Goal: Complete application form: Complete application form

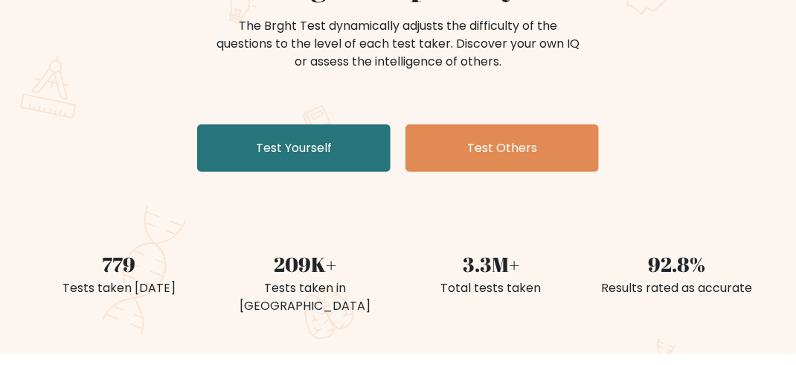
scroll to position [74, 0]
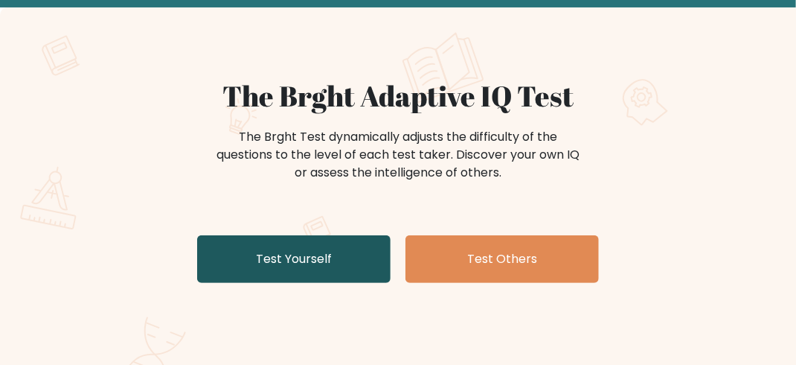
click at [314, 257] on link "Test Yourself" at bounding box center [293, 259] width 193 height 48
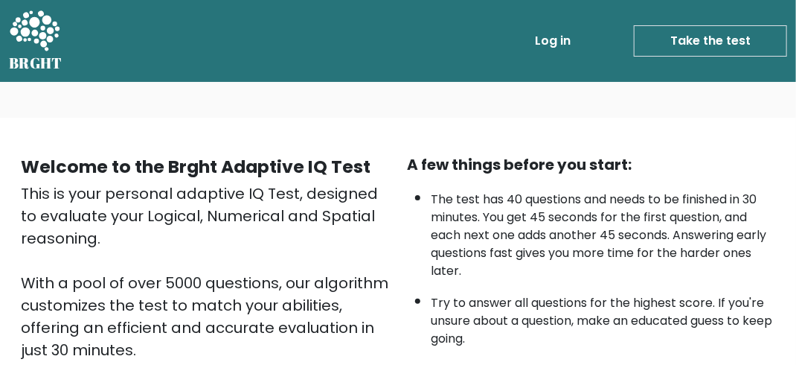
click at [693, 37] on link "Take the test" at bounding box center [710, 40] width 153 height 31
click at [705, 35] on link "Take the test" at bounding box center [710, 40] width 153 height 31
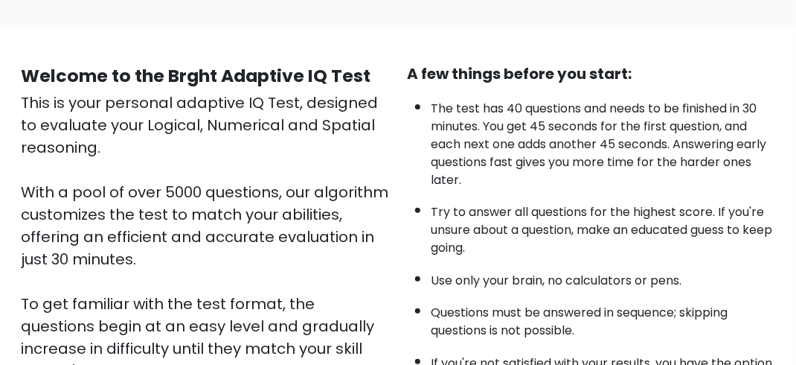
scroll to position [298, 0]
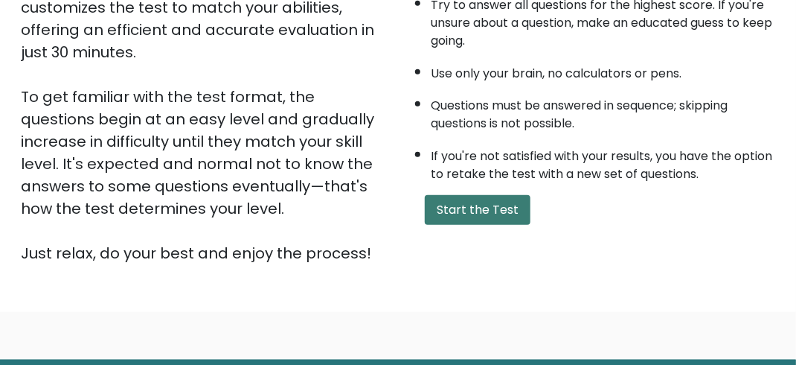
click at [487, 201] on button "Start the Test" at bounding box center [478, 210] width 106 height 30
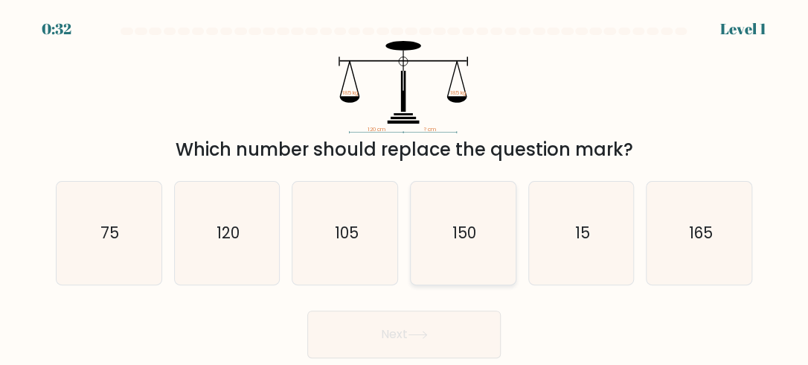
click at [455, 228] on text "150" at bounding box center [464, 233] width 24 height 22
click at [405, 186] on input "d. 150" at bounding box center [404, 184] width 1 height 4
radio input "true"
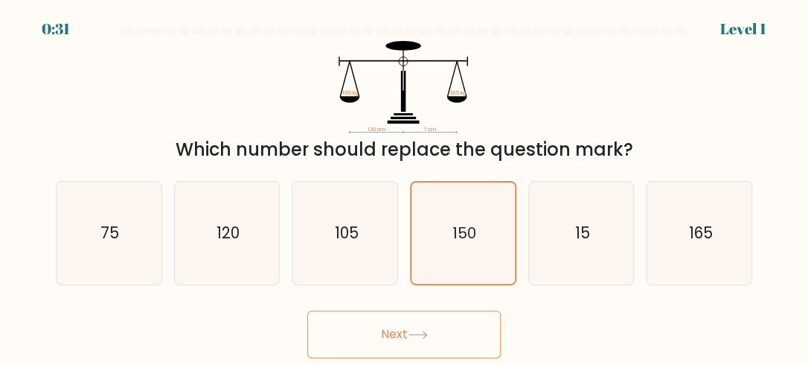
click at [459, 328] on button "Next" at bounding box center [403, 334] width 193 height 48
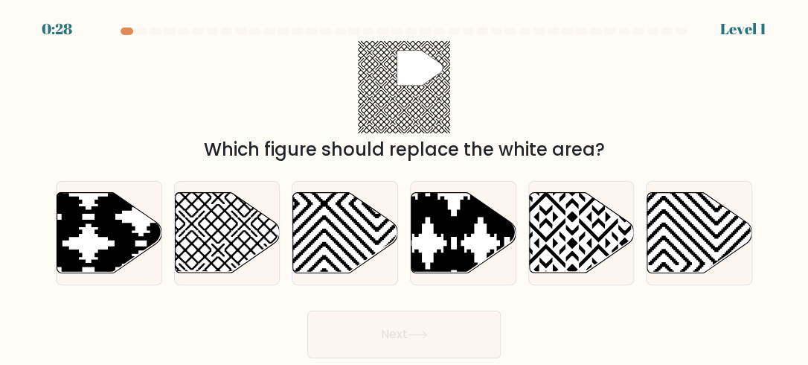
click at [373, 335] on button "Next" at bounding box center [403, 334] width 193 height 48
click at [184, 235] on icon at bounding box center [227, 232] width 105 height 80
click at [404, 186] on input "b." at bounding box center [404, 184] width 1 height 4
radio input "true"
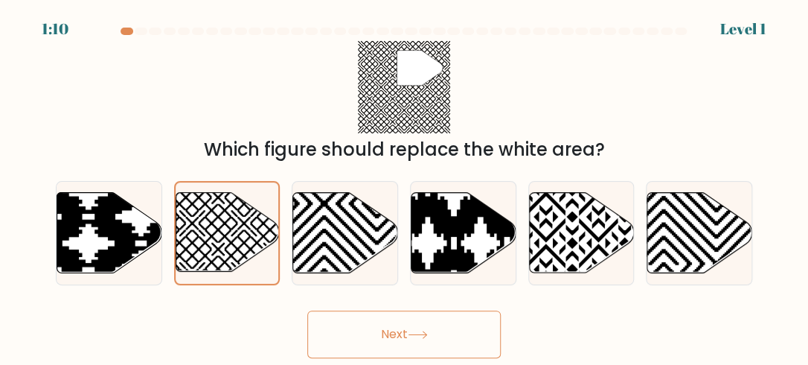
click at [425, 327] on button "Next" at bounding box center [403, 334] width 193 height 48
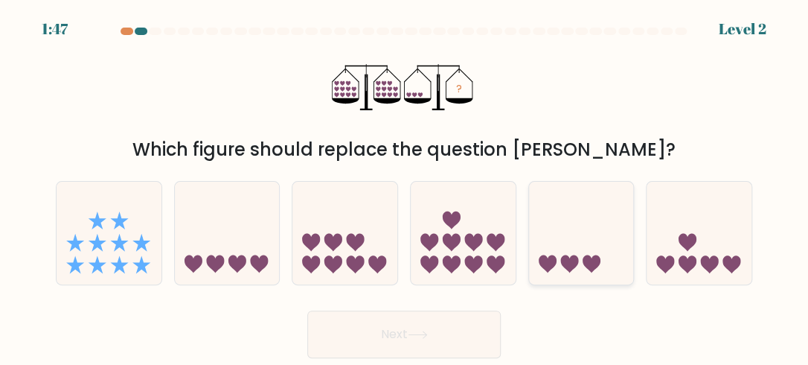
click at [564, 256] on icon at bounding box center [569, 264] width 18 height 18
click at [405, 186] on input "e." at bounding box center [404, 184] width 1 height 4
radio input "true"
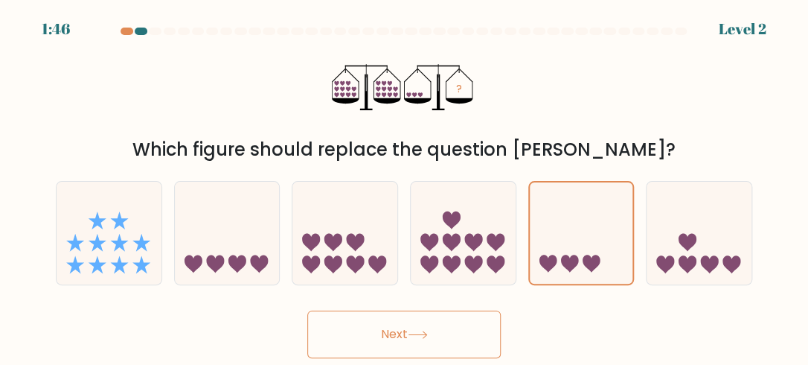
click at [396, 330] on button "Next" at bounding box center [403, 334] width 193 height 48
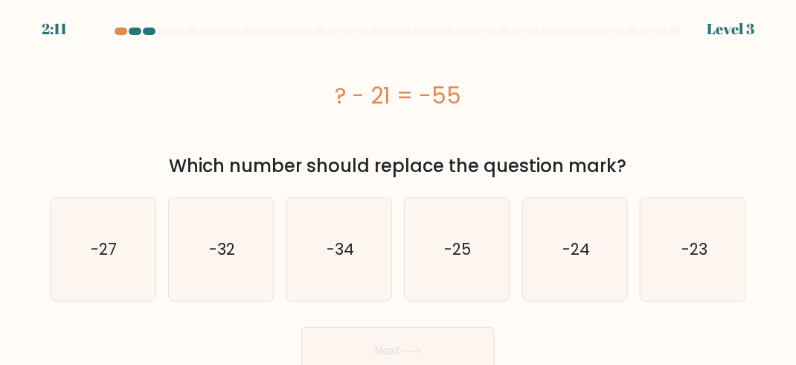
drag, startPoint x: 596, startPoint y: 225, endPoint x: 537, endPoint y: 314, distance: 106.3
click at [594, 225] on icon "-24" at bounding box center [575, 249] width 103 height 103
click at [399, 186] on input "e. -24" at bounding box center [398, 184] width 1 height 4
radio input "true"
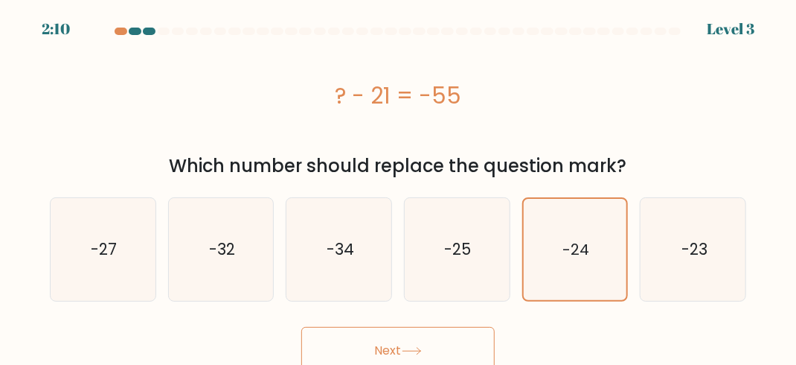
click at [385, 338] on button "Next" at bounding box center [397, 351] width 193 height 48
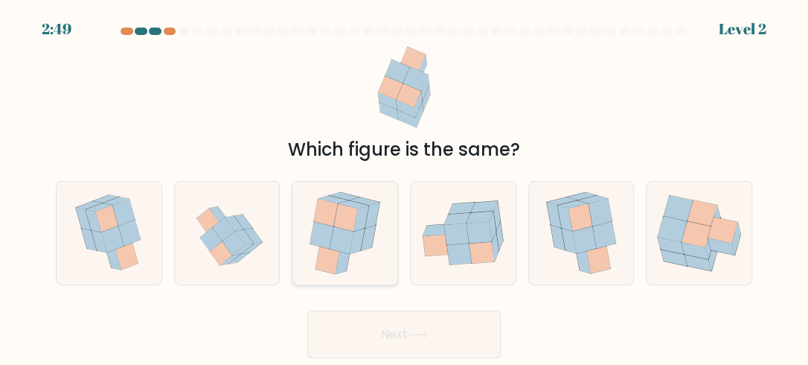
click at [339, 251] on icon at bounding box center [343, 260] width 15 height 25
click at [404, 186] on input "c." at bounding box center [404, 184] width 1 height 4
radio input "true"
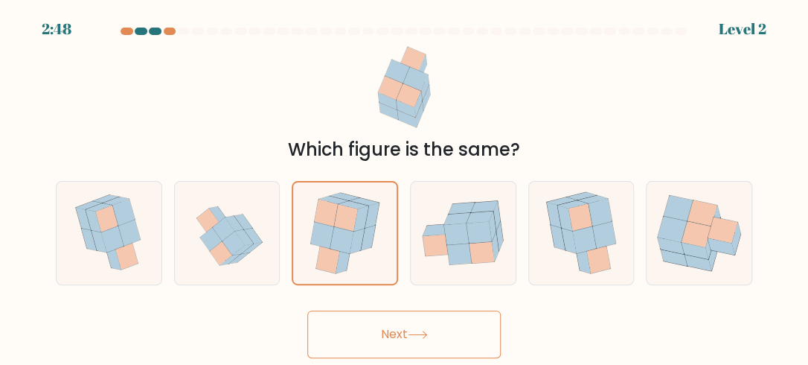
click at [352, 327] on button "Next" at bounding box center [403, 334] width 193 height 48
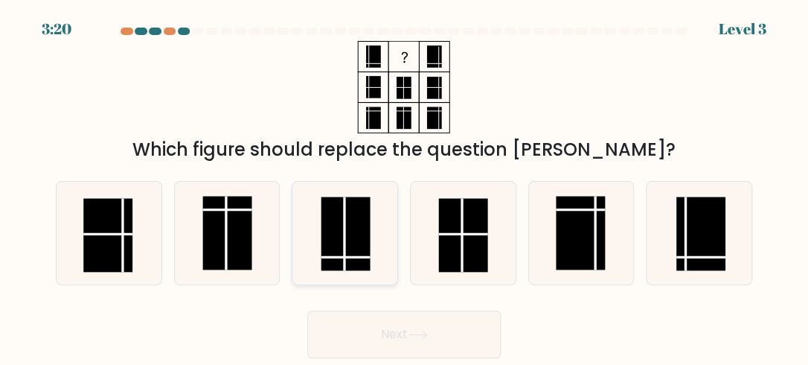
click at [362, 222] on rect at bounding box center [345, 233] width 49 height 74
click at [404, 186] on input "c." at bounding box center [404, 184] width 1 height 4
radio input "true"
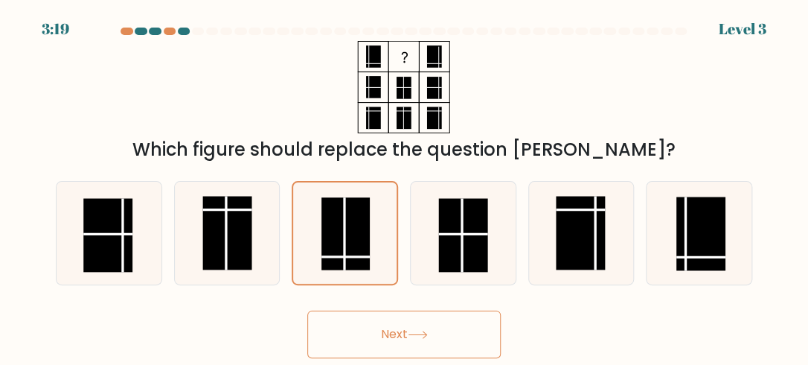
click at [363, 332] on button "Next" at bounding box center [403, 334] width 193 height 48
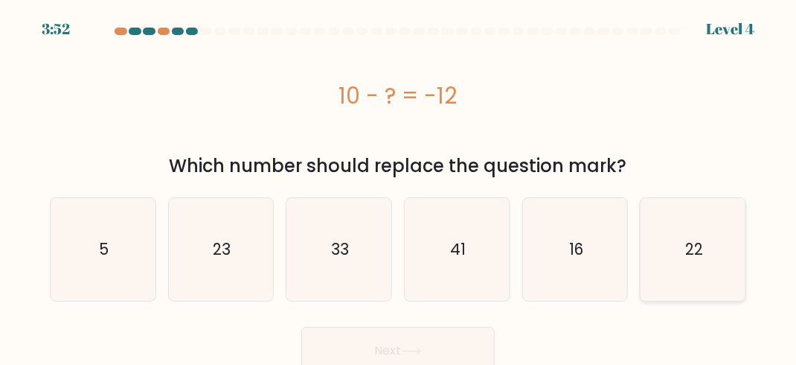
click at [716, 248] on icon "22" at bounding box center [693, 249] width 103 height 103
click at [399, 186] on input "f. 22" at bounding box center [398, 184] width 1 height 4
radio input "true"
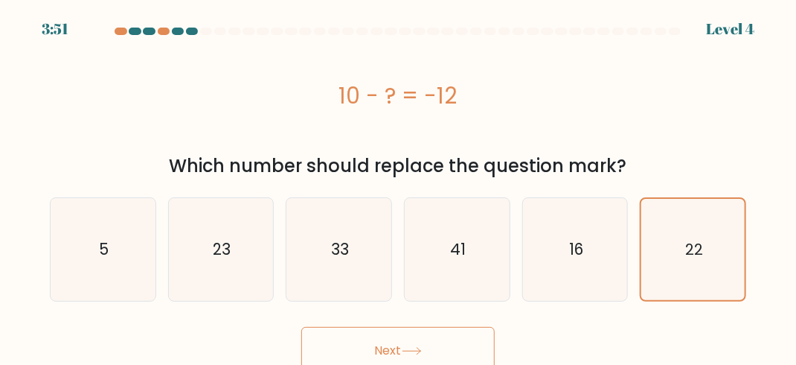
click at [407, 347] on icon at bounding box center [412, 351] width 20 height 8
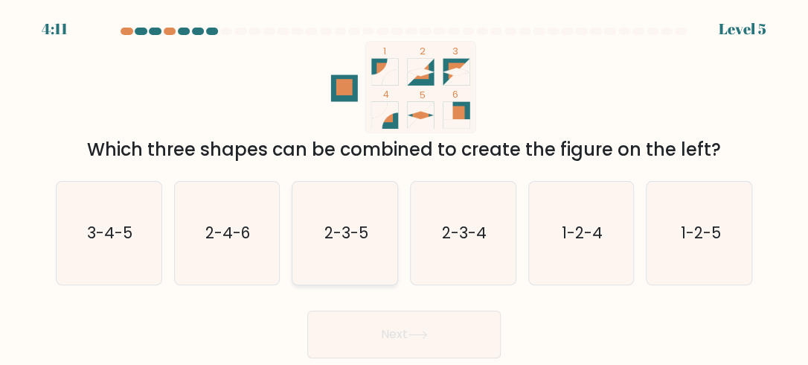
click at [354, 231] on text "2-3-5" at bounding box center [346, 233] width 44 height 22
click at [404, 186] on input "c. 2-3-5" at bounding box center [404, 184] width 1 height 4
radio input "true"
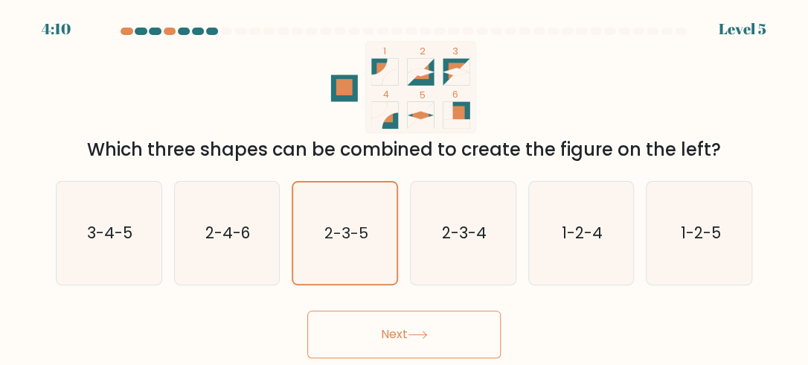
click at [377, 326] on button "Next" at bounding box center [403, 334] width 193 height 48
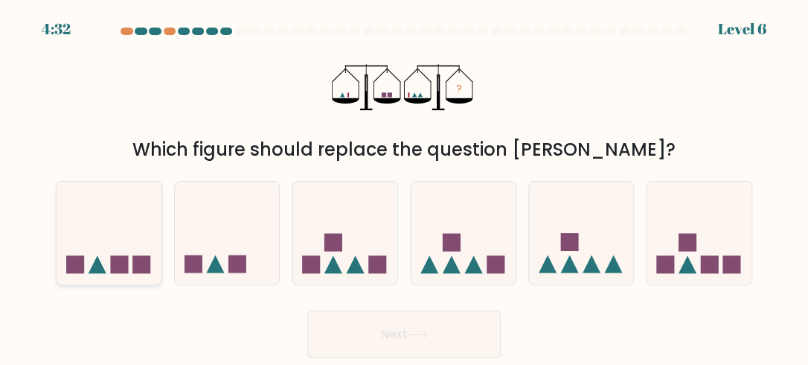
click at [111, 260] on rect at bounding box center [119, 264] width 18 height 18
click at [404, 186] on input "a." at bounding box center [404, 184] width 1 height 4
radio input "true"
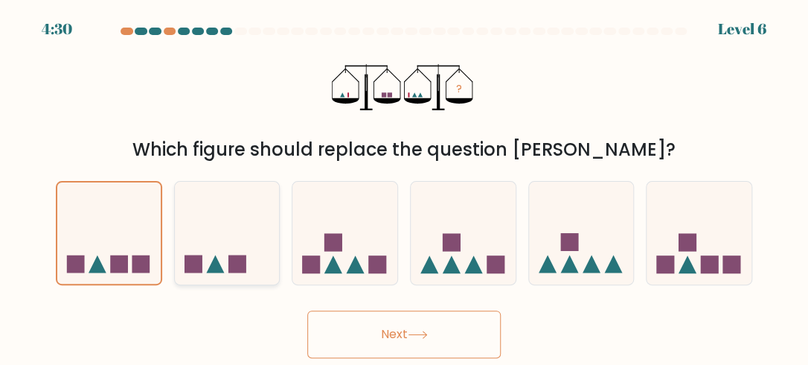
click at [235, 266] on rect at bounding box center [237, 264] width 18 height 18
click at [404, 186] on input "b." at bounding box center [404, 184] width 1 height 4
radio input "true"
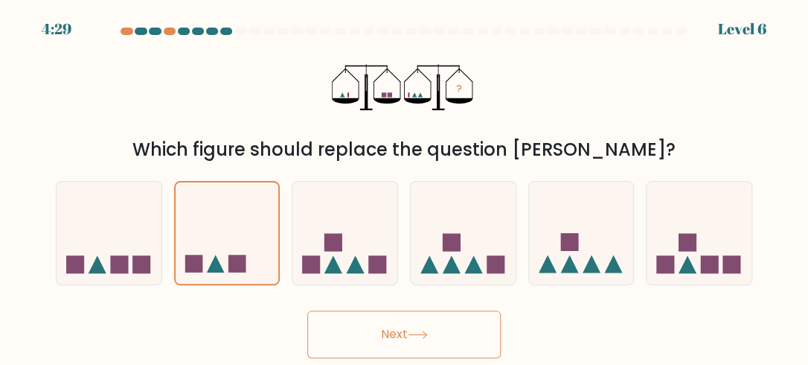
click at [360, 338] on button "Next" at bounding box center [403, 334] width 193 height 48
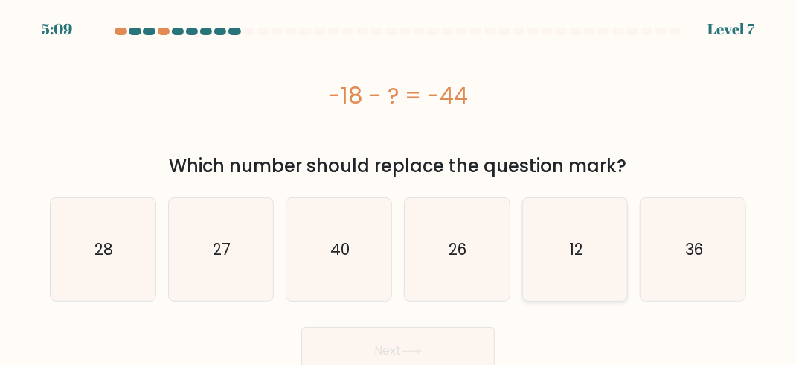
click at [588, 251] on icon "12" at bounding box center [575, 249] width 103 height 103
click at [399, 186] on input "e. 12" at bounding box center [398, 184] width 1 height 4
radio input "true"
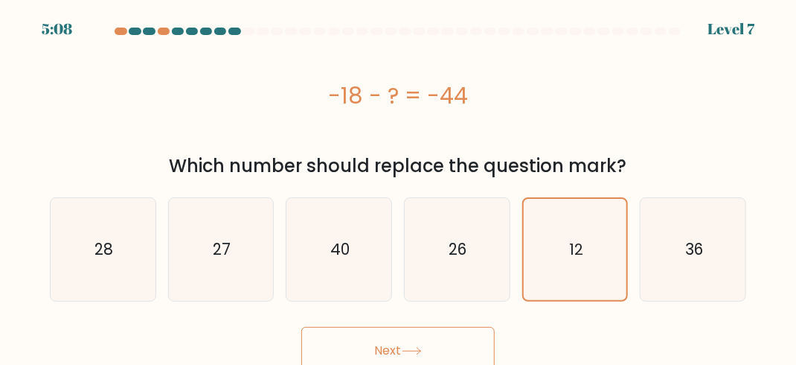
click at [440, 335] on button "Next" at bounding box center [397, 351] width 193 height 48
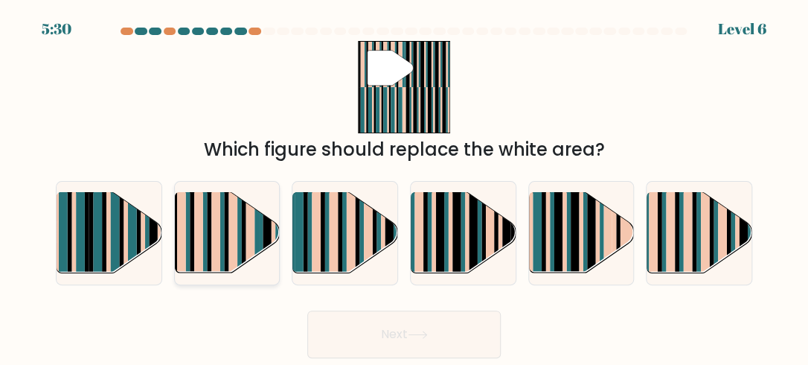
click at [259, 224] on rect at bounding box center [256, 224] width 4 height 103
click at [404, 186] on input "b." at bounding box center [404, 184] width 1 height 4
radio input "true"
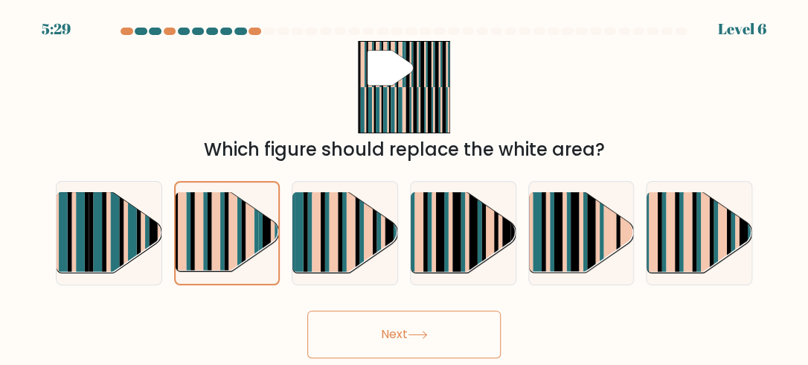
click at [382, 334] on button "Next" at bounding box center [403, 334] width 193 height 48
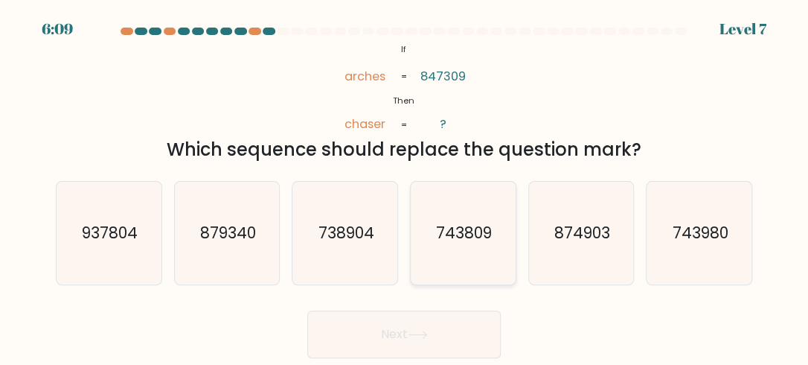
click at [491, 209] on icon "743809" at bounding box center [462, 233] width 103 height 103
click at [405, 186] on input "d. 743809" at bounding box center [404, 184] width 1 height 4
radio input "true"
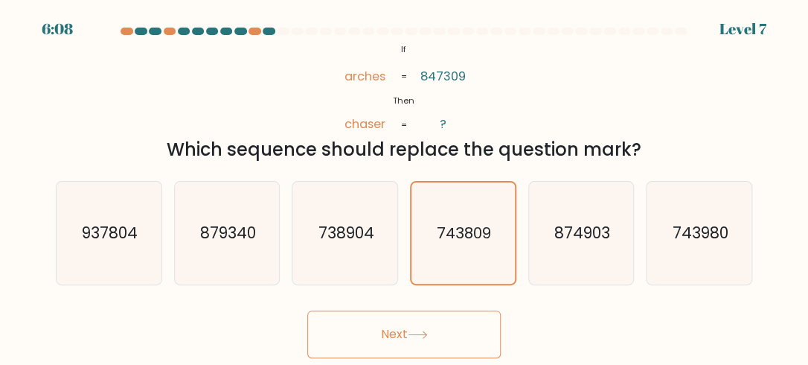
click at [401, 338] on button "Next" at bounding box center [403, 334] width 193 height 48
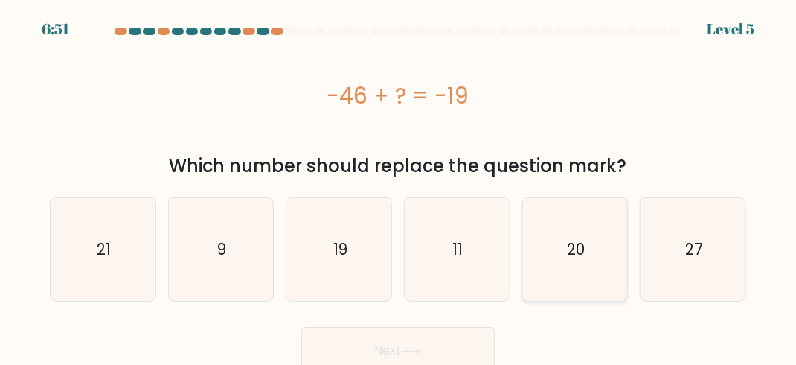
click at [586, 244] on icon "20" at bounding box center [575, 249] width 103 height 103
click at [399, 186] on input "e. 20" at bounding box center [398, 184] width 1 height 4
radio input "true"
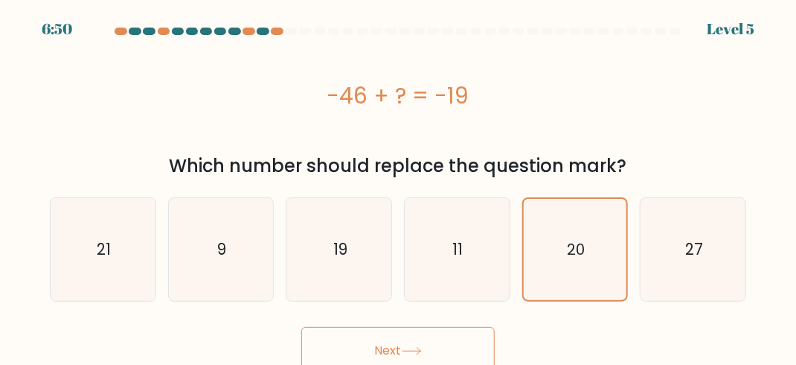
click at [392, 333] on button "Next" at bounding box center [397, 351] width 193 height 48
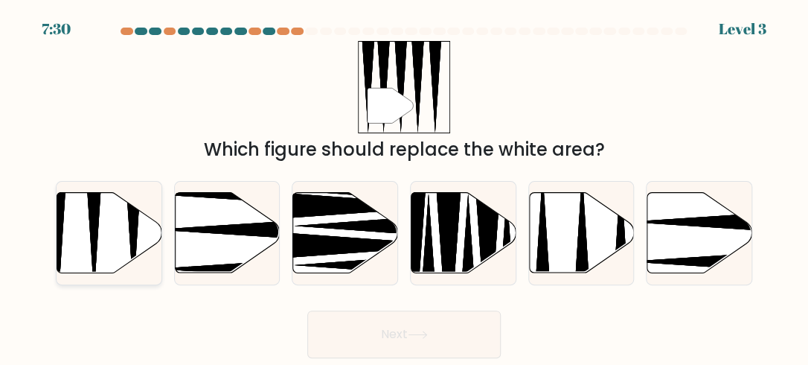
click at [99, 230] on icon at bounding box center [109, 232] width 105 height 80
click at [404, 186] on input "a." at bounding box center [404, 184] width 1 height 4
radio input "true"
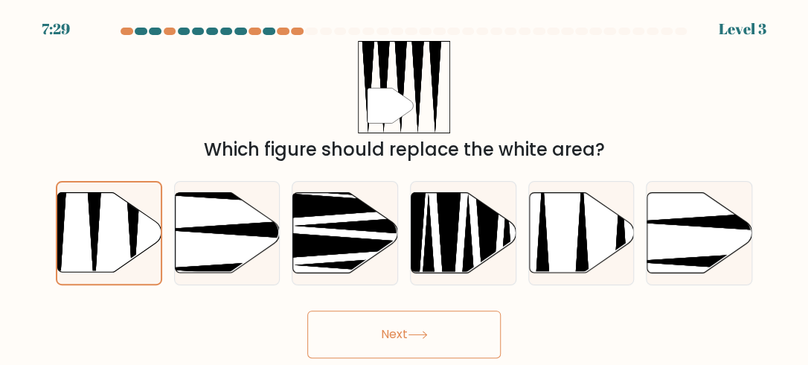
drag, startPoint x: 429, startPoint y: 351, endPoint x: 435, endPoint y: 344, distance: 9.0
click at [431, 350] on button "Next" at bounding box center [403, 334] width 193 height 48
click at [440, 338] on button "Next" at bounding box center [403, 334] width 193 height 48
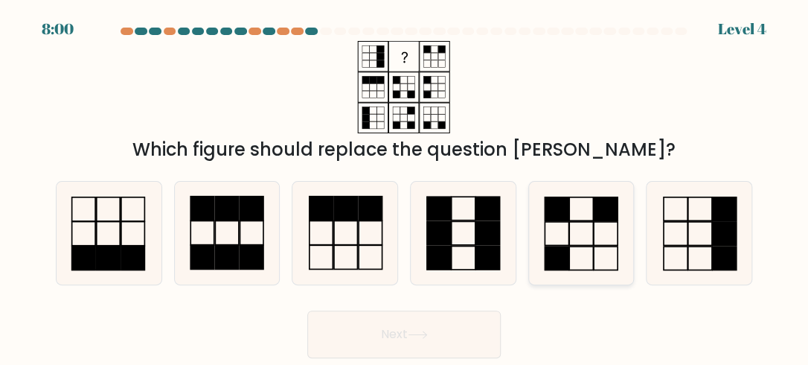
click at [580, 210] on icon at bounding box center [581, 233] width 103 height 103
click at [405, 186] on input "e." at bounding box center [404, 184] width 1 height 4
radio input "true"
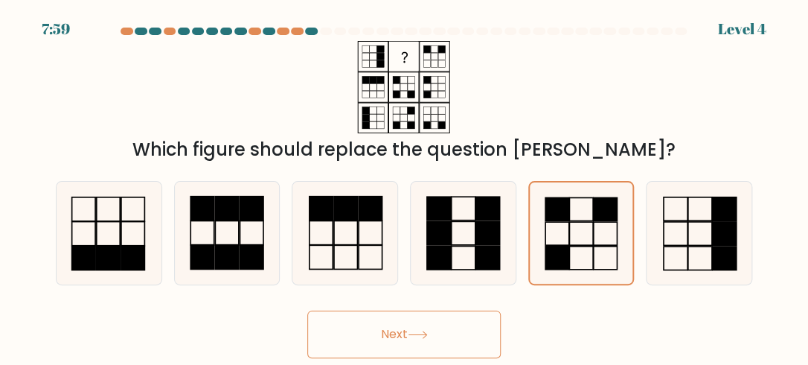
click at [437, 321] on button "Next" at bounding box center [403, 334] width 193 height 48
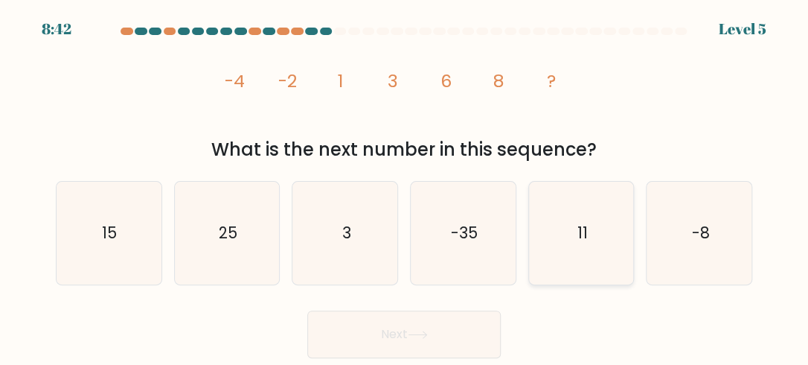
click at [548, 234] on icon "11" at bounding box center [581, 233] width 103 height 103
click at [405, 186] on input "e. 11" at bounding box center [404, 184] width 1 height 4
radio input "true"
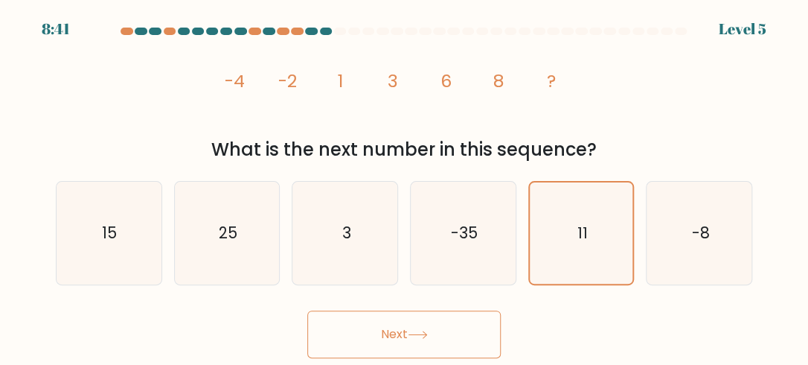
click at [443, 327] on button "Next" at bounding box center [403, 334] width 193 height 48
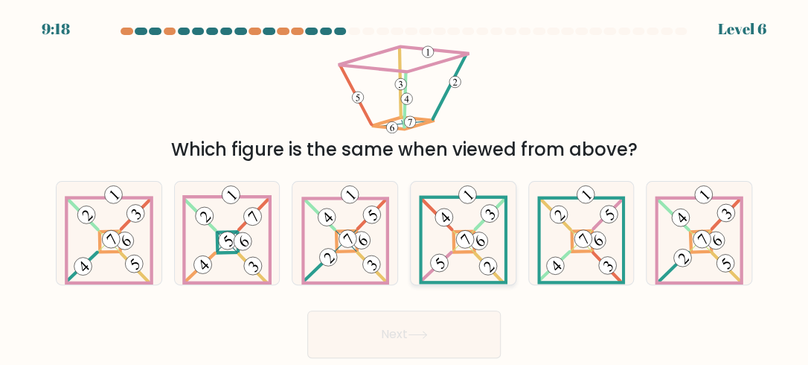
click at [467, 235] on 878 at bounding box center [464, 238] width 25 height 25
click at [405, 186] on input "d." at bounding box center [404, 184] width 1 height 4
radio input "true"
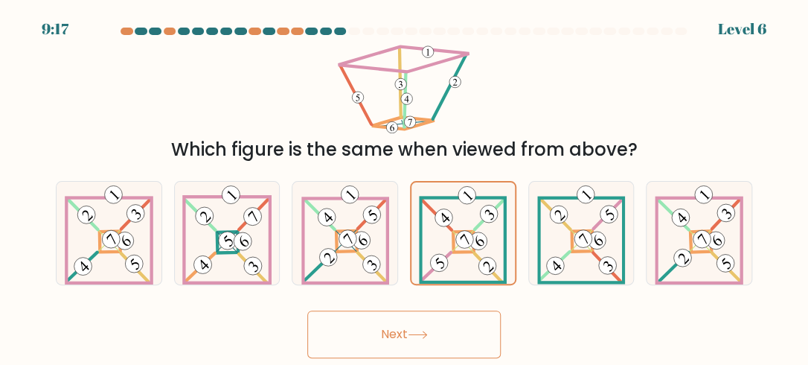
click at [419, 328] on button "Next" at bounding box center [403, 334] width 193 height 48
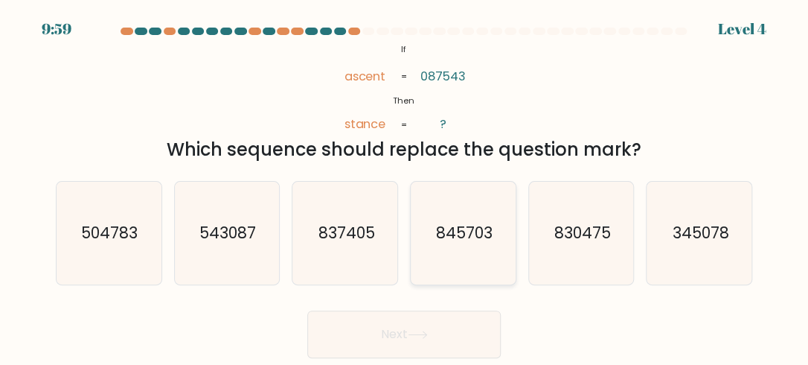
click at [491, 240] on text "845703" at bounding box center [464, 233] width 57 height 22
click at [405, 186] on input "d. 845703" at bounding box center [404, 184] width 1 height 4
radio input "true"
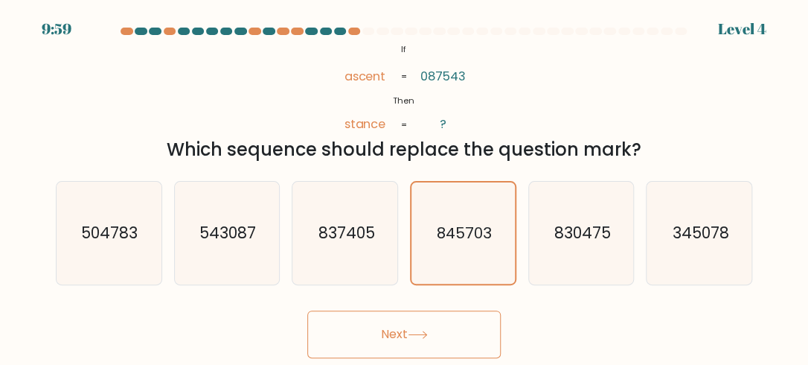
click at [405, 337] on button "Next" at bounding box center [403, 334] width 193 height 48
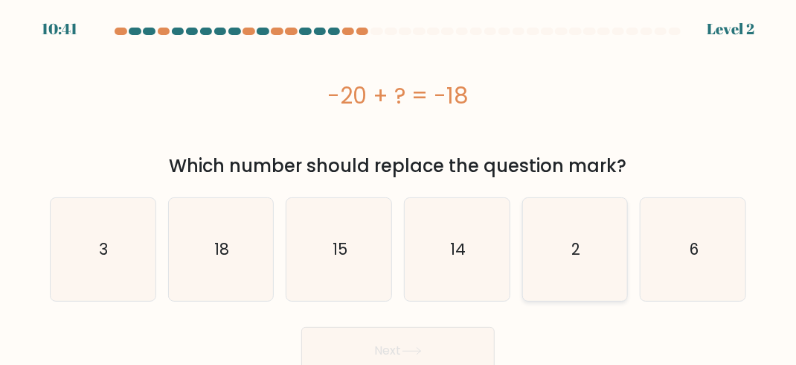
drag, startPoint x: 600, startPoint y: 248, endPoint x: 569, endPoint y: 257, distance: 31.6
click at [598, 248] on icon "2" at bounding box center [575, 249] width 103 height 103
click at [399, 186] on input "e. 2" at bounding box center [398, 184] width 1 height 4
radio input "true"
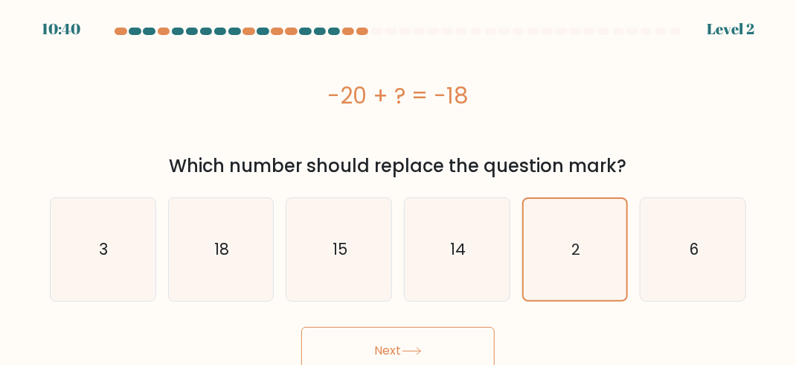
click at [382, 340] on button "Next" at bounding box center [397, 351] width 193 height 48
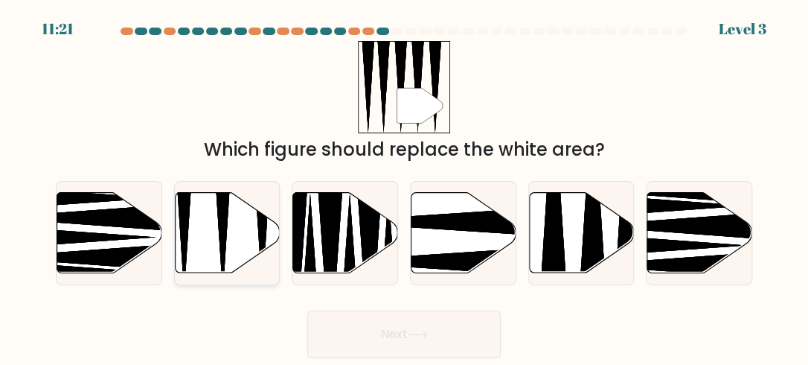
click at [219, 218] on icon at bounding box center [222, 190] width 27 height 208
click at [404, 186] on input "b." at bounding box center [404, 184] width 1 height 4
radio input "true"
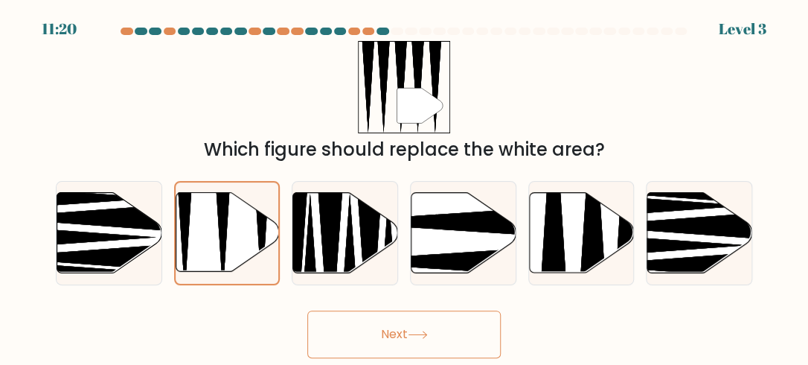
click at [407, 331] on button "Next" at bounding box center [403, 334] width 193 height 48
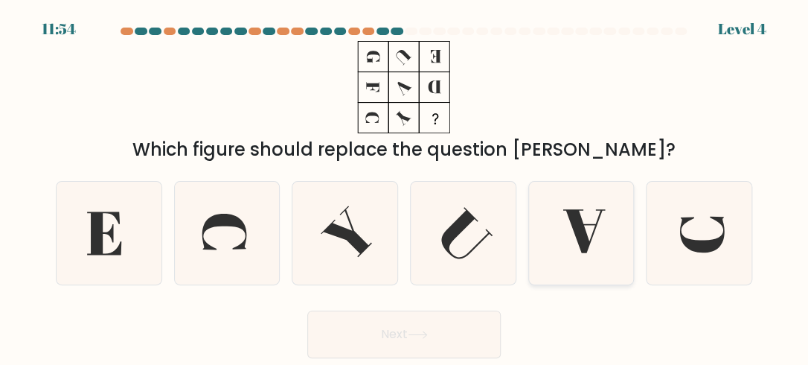
click at [574, 234] on icon at bounding box center [581, 233] width 103 height 103
click at [405, 186] on input "e." at bounding box center [404, 184] width 1 height 4
radio input "true"
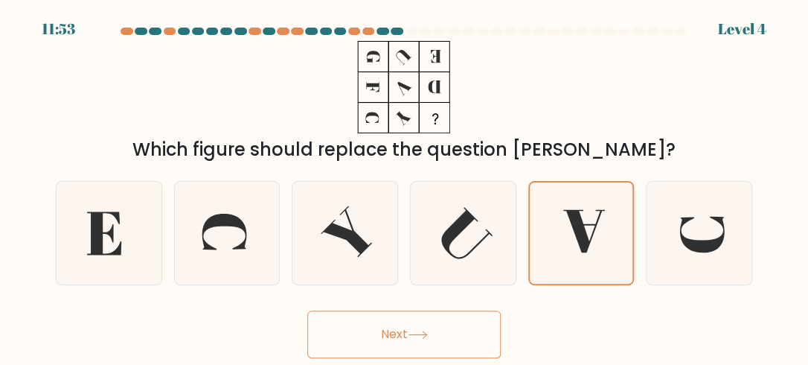
click at [383, 339] on button "Next" at bounding box center [403, 334] width 193 height 48
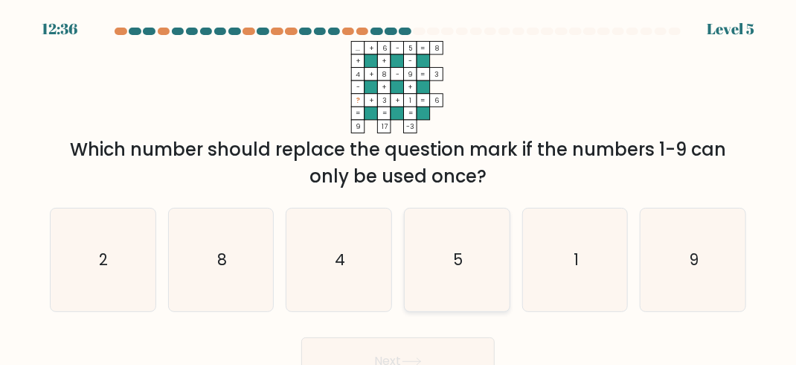
click at [469, 269] on icon "5" at bounding box center [456, 259] width 103 height 103
click at [399, 186] on input "d. 5" at bounding box center [398, 184] width 1 height 4
radio input "true"
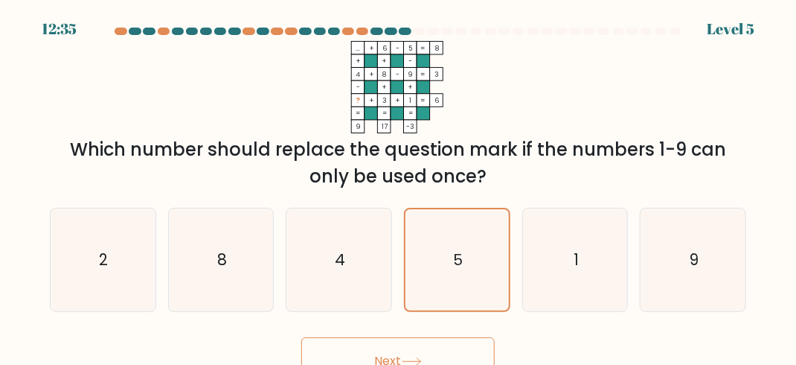
click at [411, 342] on button "Next" at bounding box center [397, 361] width 193 height 48
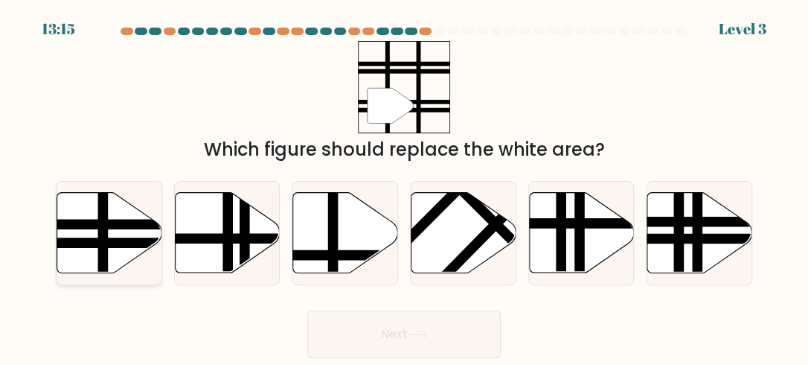
click at [94, 234] on icon at bounding box center [109, 232] width 105 height 80
click at [404, 186] on input "a." at bounding box center [404, 184] width 1 height 4
radio input "true"
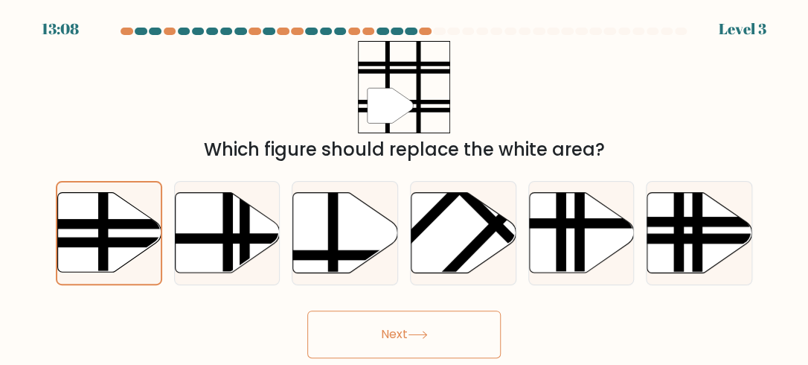
click at [385, 350] on button "Next" at bounding box center [403, 334] width 193 height 48
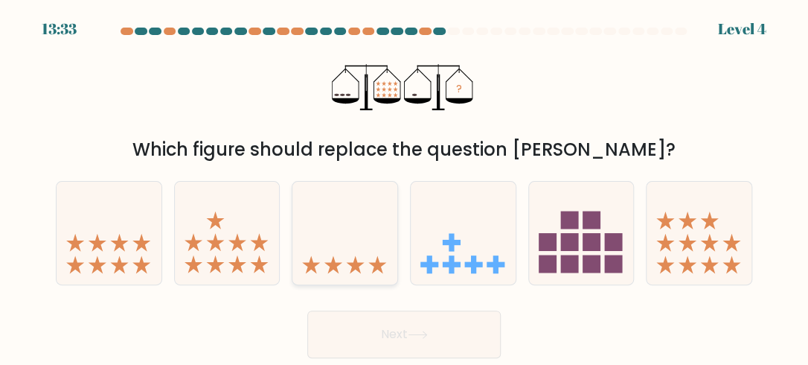
click at [348, 262] on icon at bounding box center [344, 232] width 105 height 87
click at [404, 186] on input "c." at bounding box center [404, 184] width 1 height 4
radio input "true"
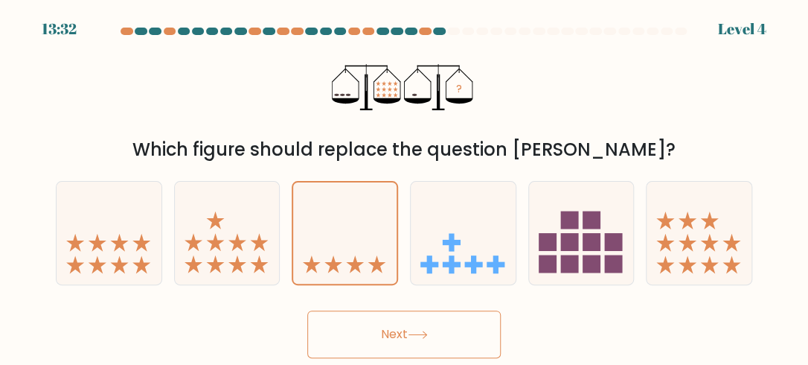
click at [379, 317] on button "Next" at bounding box center [403, 334] width 193 height 48
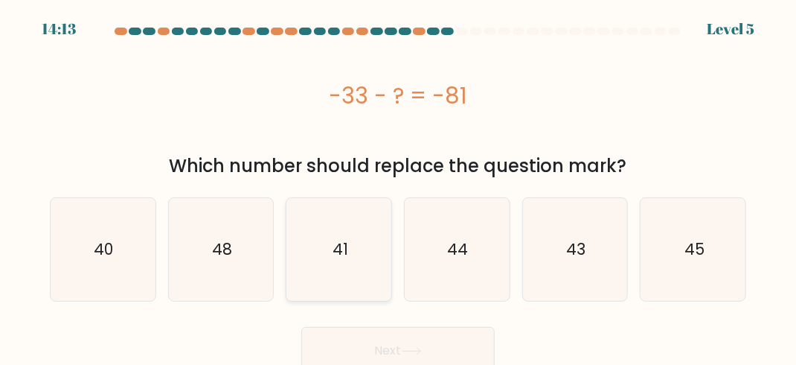
click at [349, 248] on icon "41" at bounding box center [339, 249] width 103 height 103
click at [398, 186] on input "c. 41" at bounding box center [398, 184] width 1 height 4
radio input "true"
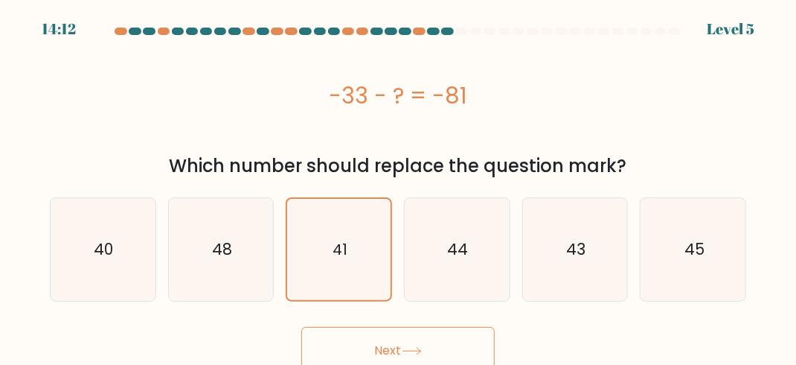
click at [378, 336] on button "Next" at bounding box center [397, 351] width 193 height 48
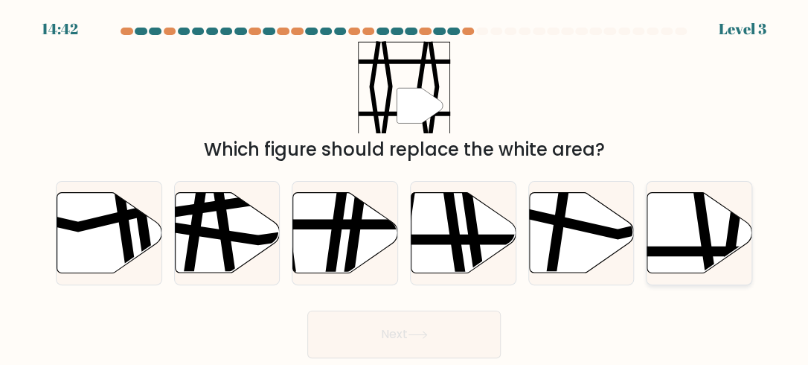
click at [678, 225] on icon at bounding box center [699, 232] width 105 height 80
click at [405, 186] on input "f." at bounding box center [404, 184] width 1 height 4
radio input "true"
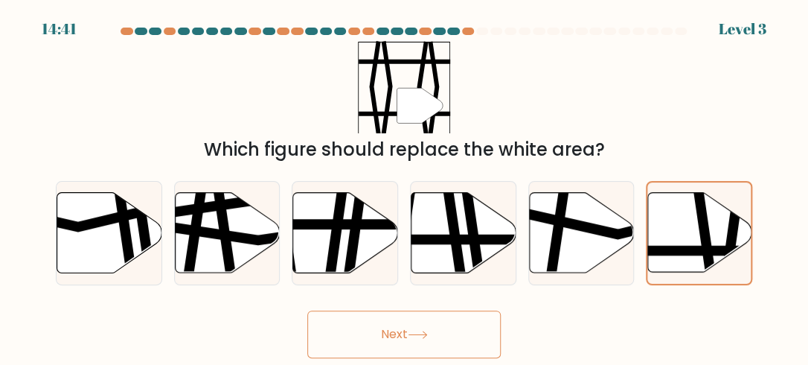
click at [434, 318] on button "Next" at bounding box center [403, 334] width 193 height 48
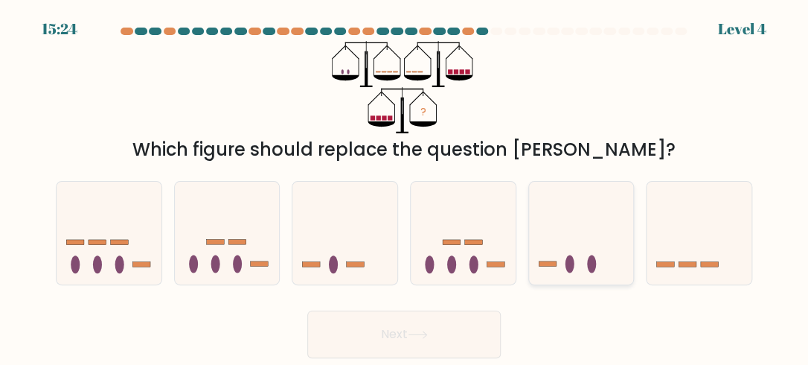
click at [573, 260] on ellipse at bounding box center [569, 264] width 9 height 18
click at [405, 186] on input "e." at bounding box center [404, 184] width 1 height 4
radio input "true"
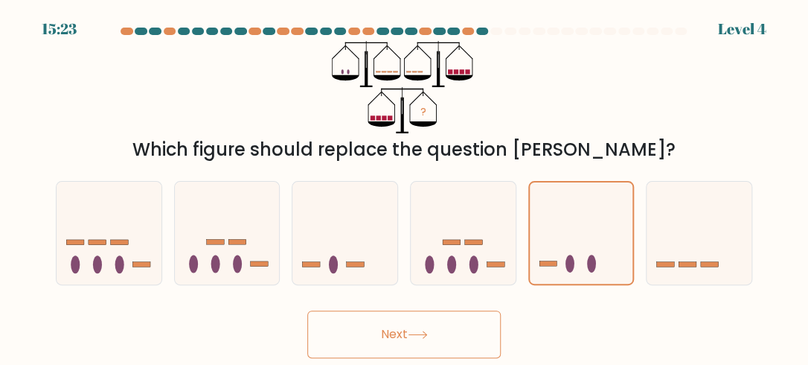
click at [420, 335] on icon at bounding box center [418, 334] width 20 height 8
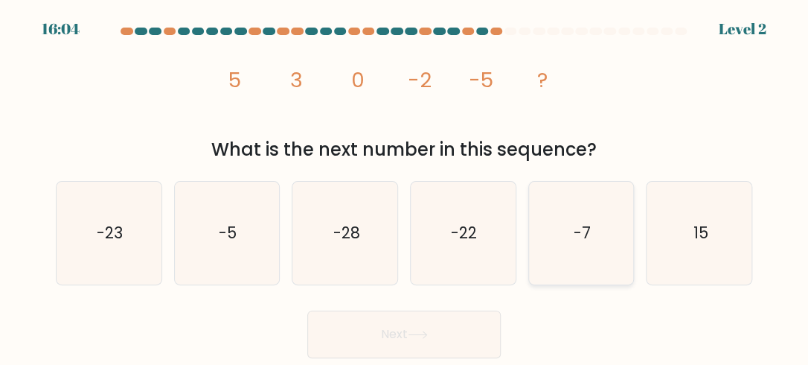
click at [550, 234] on icon "-7" at bounding box center [581, 233] width 103 height 103
click at [405, 186] on input "e. -7" at bounding box center [404, 184] width 1 height 4
radio input "true"
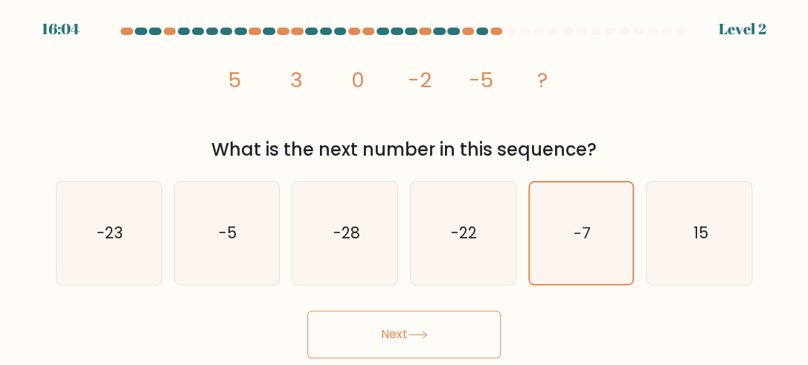
click at [428, 330] on icon at bounding box center [418, 334] width 20 height 8
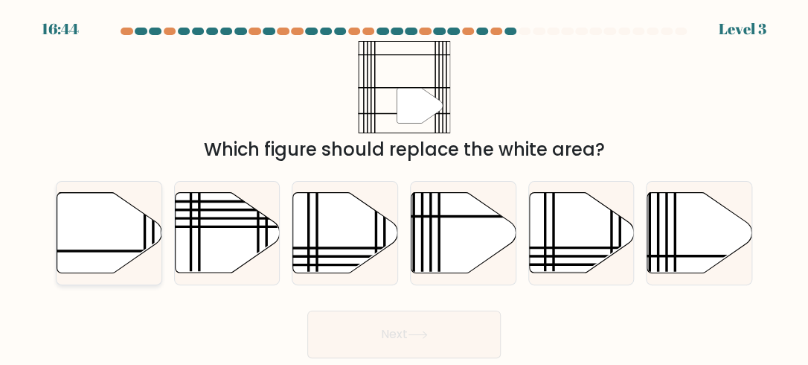
drag, startPoint x: 97, startPoint y: 216, endPoint x: 124, endPoint y: 260, distance: 52.4
click at [97, 216] on icon at bounding box center [109, 232] width 105 height 80
click at [404, 186] on input "a." at bounding box center [404, 184] width 1 height 4
radio input "true"
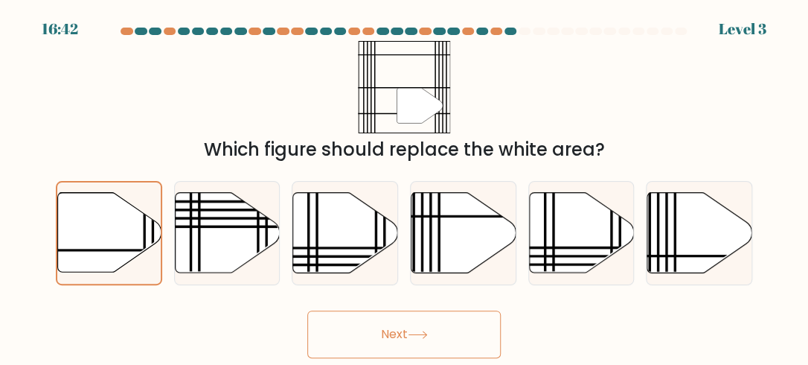
click at [375, 330] on button "Next" at bounding box center [403, 334] width 193 height 48
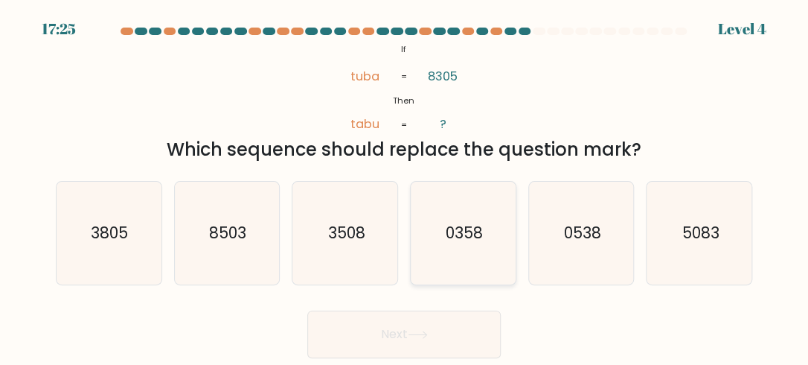
drag, startPoint x: 424, startPoint y: 228, endPoint x: 421, endPoint y: 240, distance: 12.3
click at [424, 228] on icon "0358" at bounding box center [462, 233] width 103 height 103
click at [405, 186] on input "d. 0358" at bounding box center [404, 184] width 1 height 4
radio input "true"
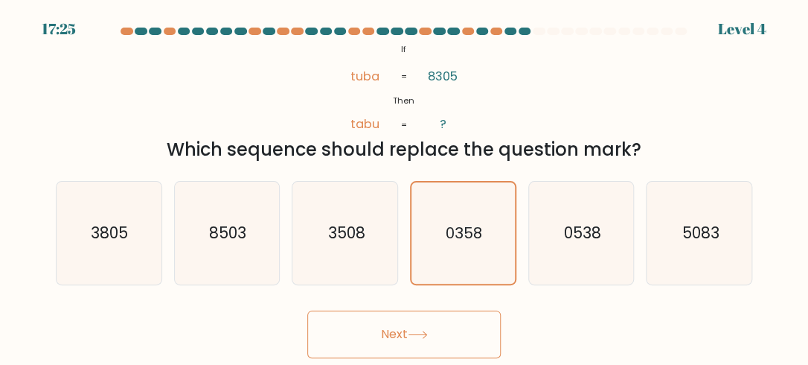
click at [398, 321] on button "Next" at bounding box center [403, 334] width 193 height 48
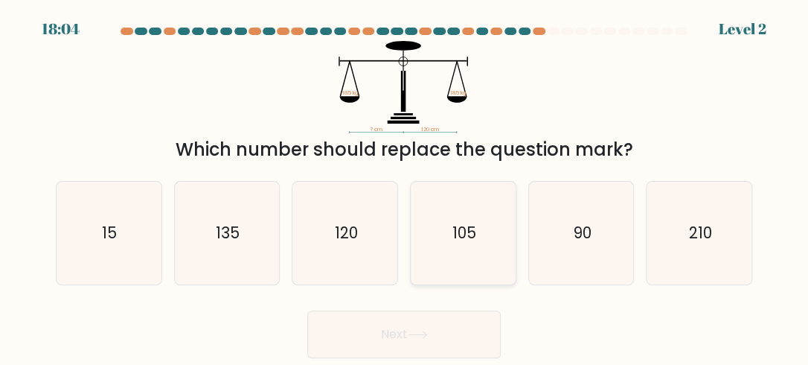
click at [446, 250] on icon "105" at bounding box center [462, 233] width 103 height 103
click at [405, 186] on input "d. 105" at bounding box center [404, 184] width 1 height 4
radio input "true"
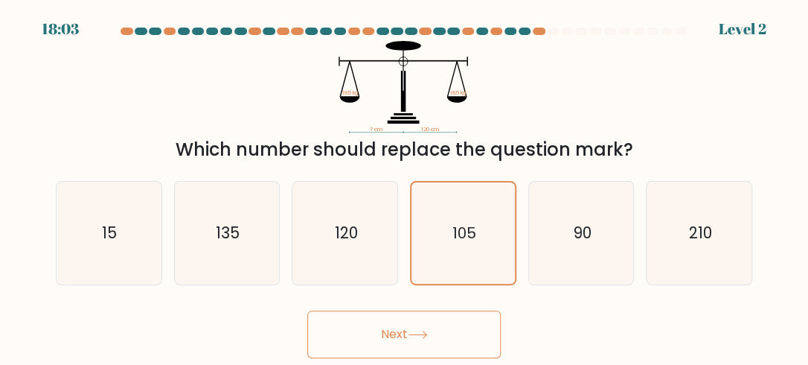
click at [402, 334] on button "Next" at bounding box center [403, 334] width 193 height 48
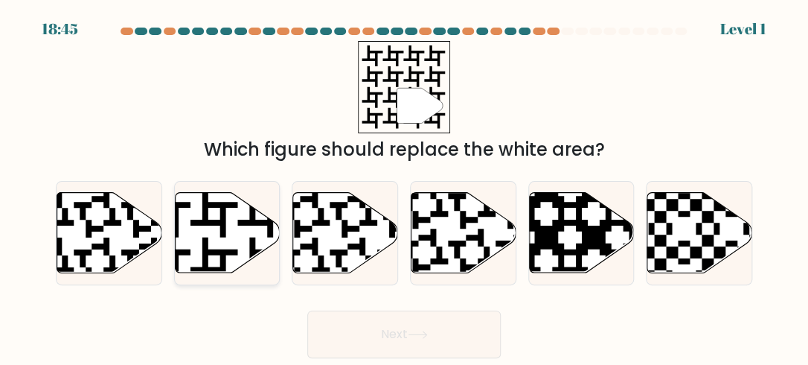
click at [193, 205] on icon at bounding box center [227, 232] width 105 height 80
click at [404, 186] on input "b." at bounding box center [404, 184] width 1 height 4
radio input "true"
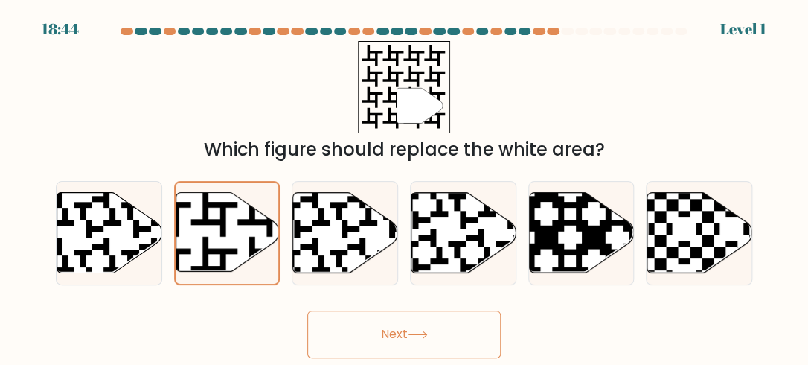
click at [380, 333] on button "Next" at bounding box center [403, 334] width 193 height 48
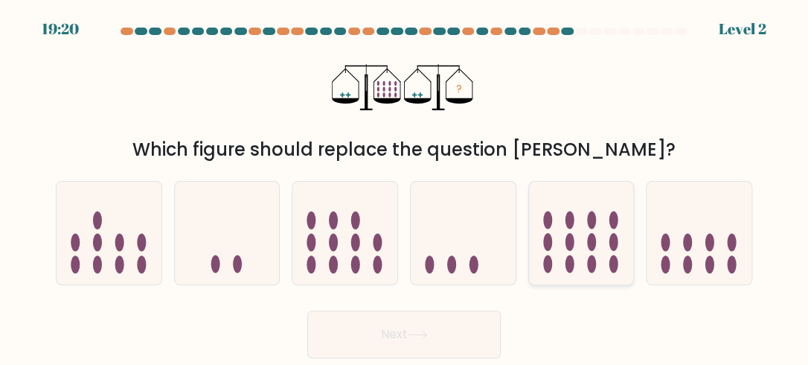
click at [586, 254] on icon at bounding box center [581, 232] width 105 height 87
click at [405, 186] on input "e." at bounding box center [404, 184] width 1 height 4
radio input "true"
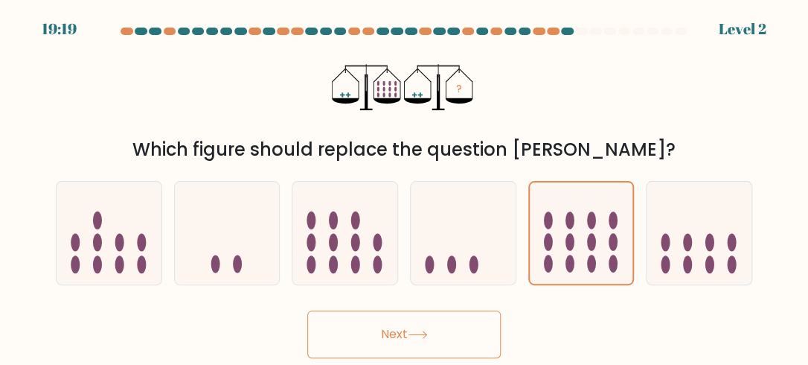
click at [479, 318] on button "Next" at bounding box center [403, 334] width 193 height 48
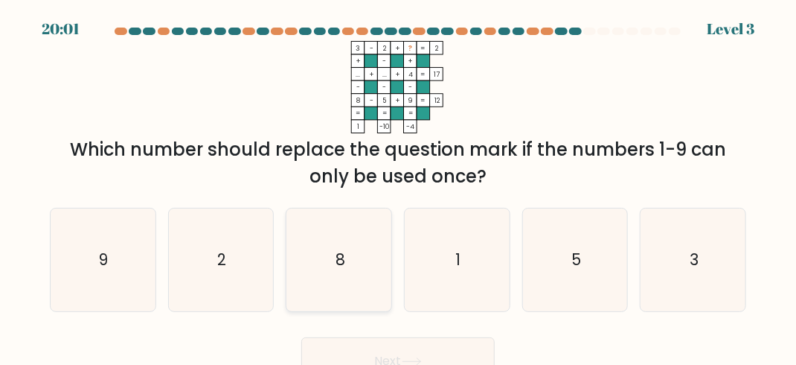
click at [305, 257] on icon "8" at bounding box center [339, 259] width 103 height 103
click at [398, 186] on input "c. 8" at bounding box center [398, 184] width 1 height 4
radio input "true"
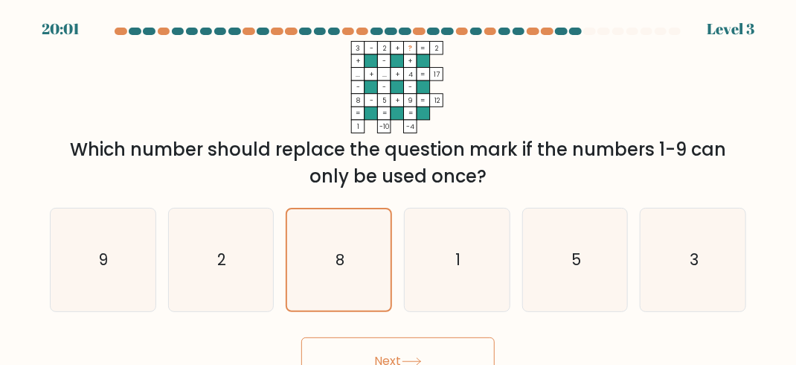
click at [368, 345] on button "Next" at bounding box center [397, 361] width 193 height 48
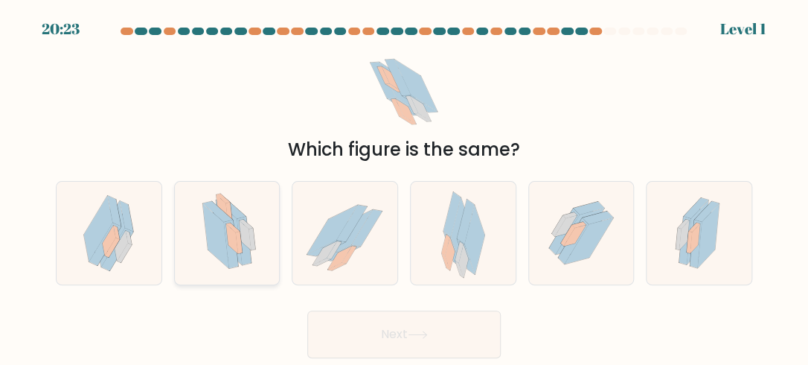
click at [214, 230] on icon at bounding box center [215, 235] width 26 height 64
click at [404, 186] on input "b." at bounding box center [404, 184] width 1 height 4
radio input "true"
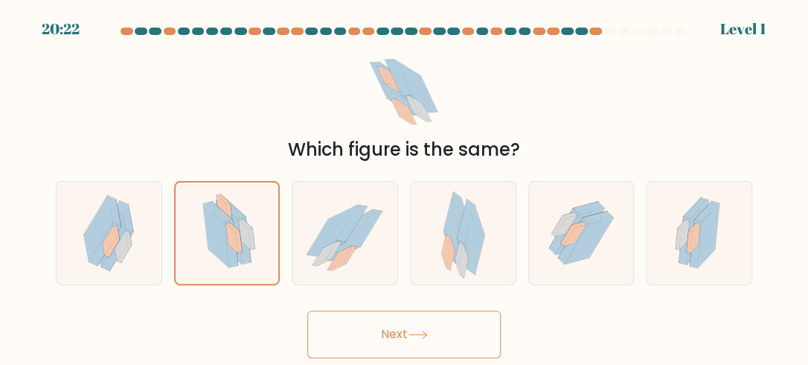
click at [396, 336] on button "Next" at bounding box center [403, 334] width 193 height 48
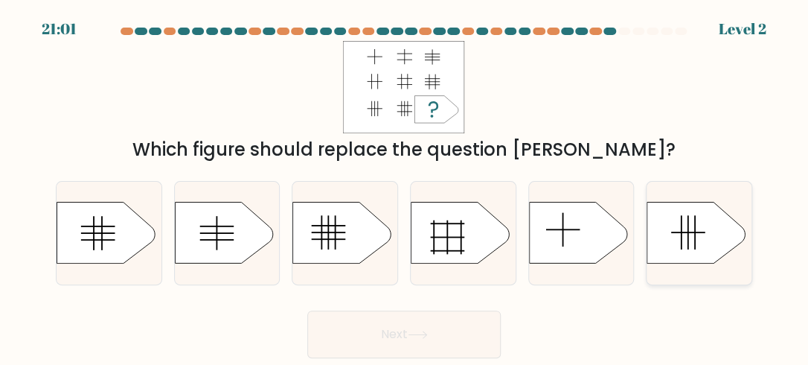
click at [661, 230] on icon at bounding box center [696, 232] width 98 height 61
click at [405, 186] on input "f." at bounding box center [404, 184] width 1 height 4
radio input "true"
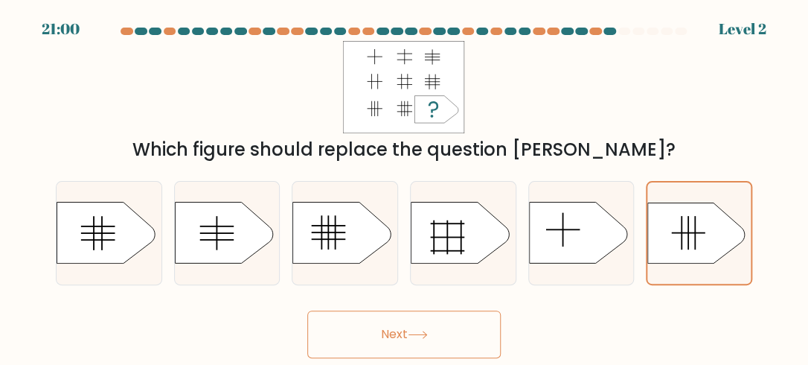
click at [476, 325] on button "Next" at bounding box center [403, 334] width 193 height 48
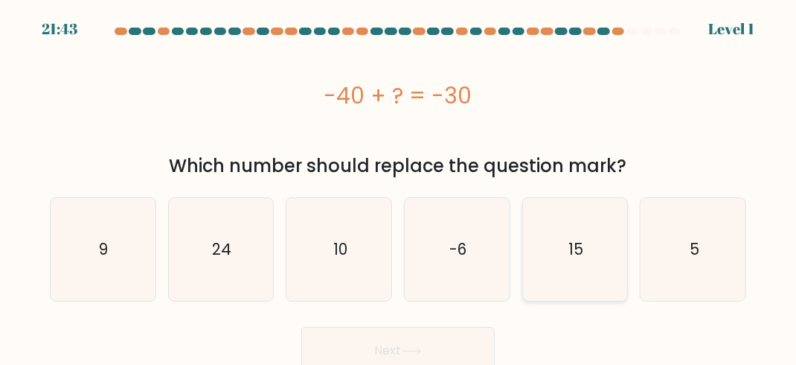
click at [577, 220] on icon "15" at bounding box center [575, 249] width 103 height 103
click at [399, 186] on input "e. 15" at bounding box center [398, 184] width 1 height 4
radio input "true"
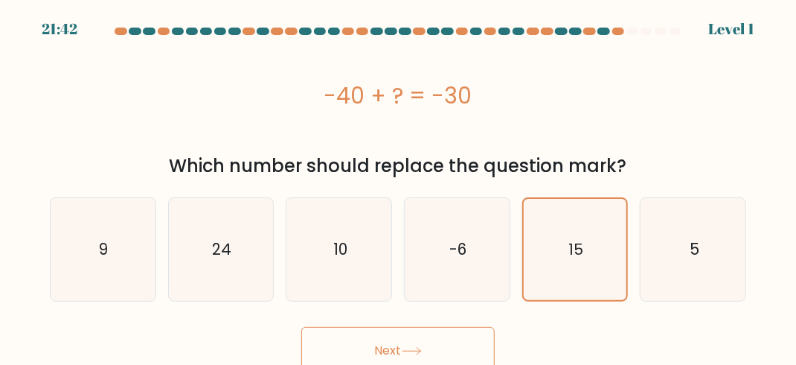
click at [449, 336] on button "Next" at bounding box center [397, 351] width 193 height 48
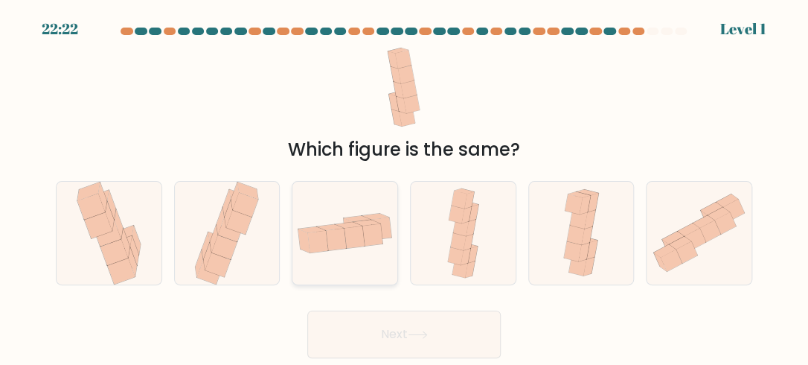
click at [309, 215] on icon at bounding box center [344, 233] width 105 height 54
click at [404, 186] on input "c." at bounding box center [404, 184] width 1 height 4
radio input "true"
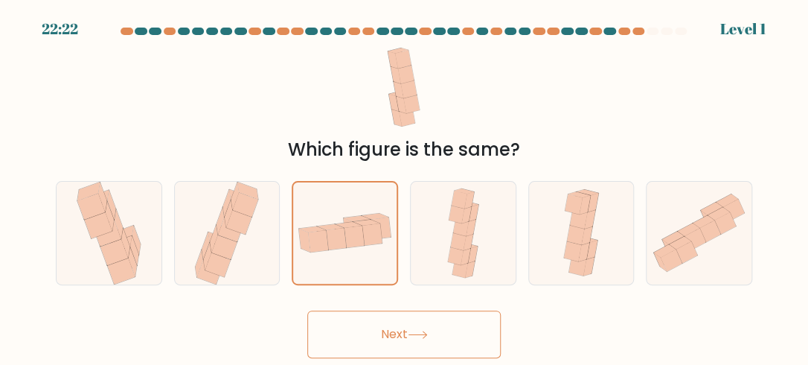
click at [369, 330] on button "Next" at bounding box center [403, 334] width 193 height 48
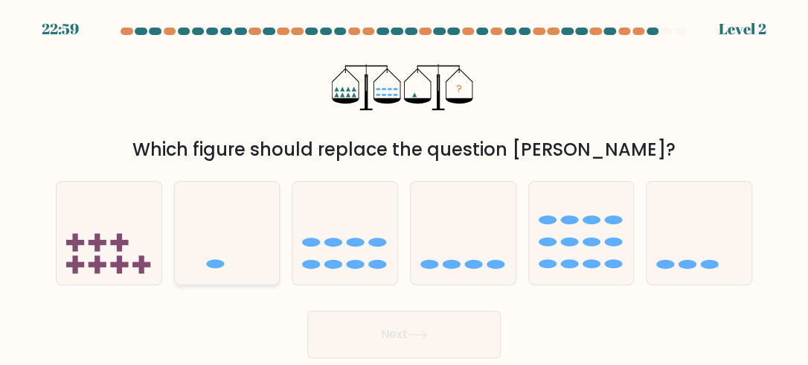
click at [244, 245] on icon at bounding box center [227, 232] width 105 height 87
click at [404, 186] on input "b." at bounding box center [404, 184] width 1 height 4
radio input "true"
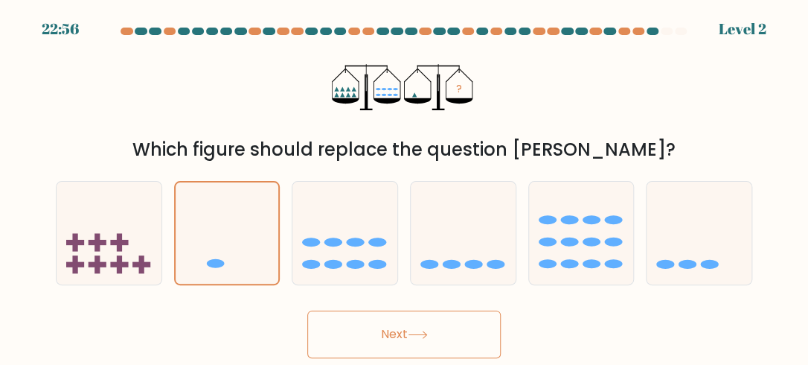
click at [427, 359] on body "22:56 Level 2" at bounding box center [404, 182] width 808 height 365
click at [426, 336] on icon at bounding box center [417, 334] width 18 height 7
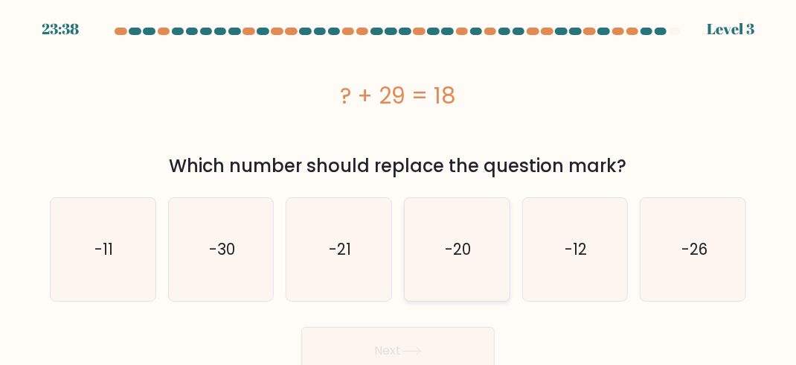
click at [446, 225] on icon "-20" at bounding box center [456, 249] width 103 height 103
click at [399, 186] on input "d. -20" at bounding box center [398, 184] width 1 height 4
radio input "true"
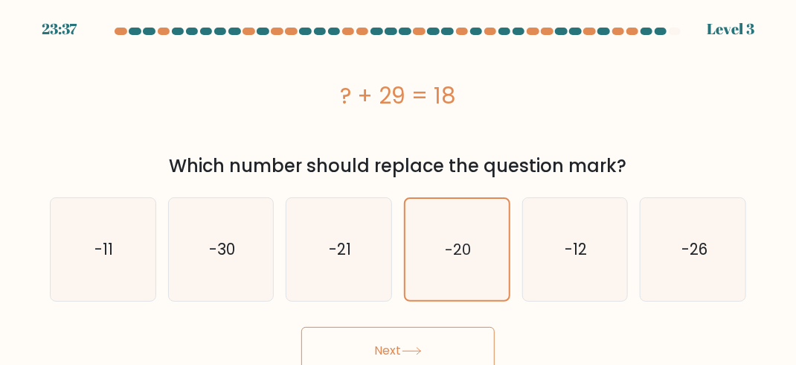
click at [391, 338] on button "Next" at bounding box center [397, 351] width 193 height 48
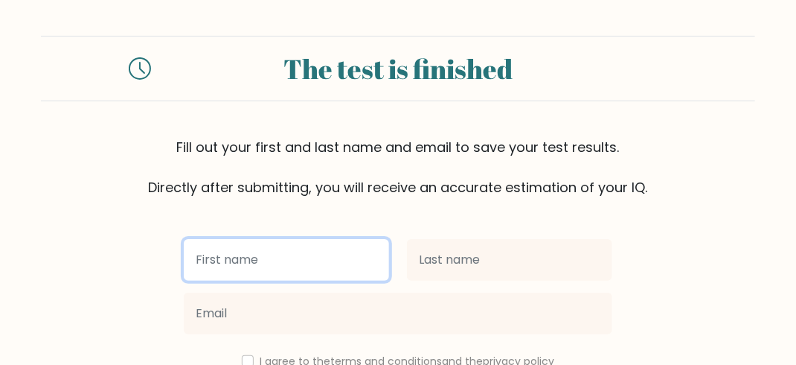
drag, startPoint x: 0, startPoint y: 0, endPoint x: 298, endPoint y: 263, distance: 397.4
click at [298, 263] on input "text" at bounding box center [286, 260] width 205 height 42
type input "[PERSON_NAME]"
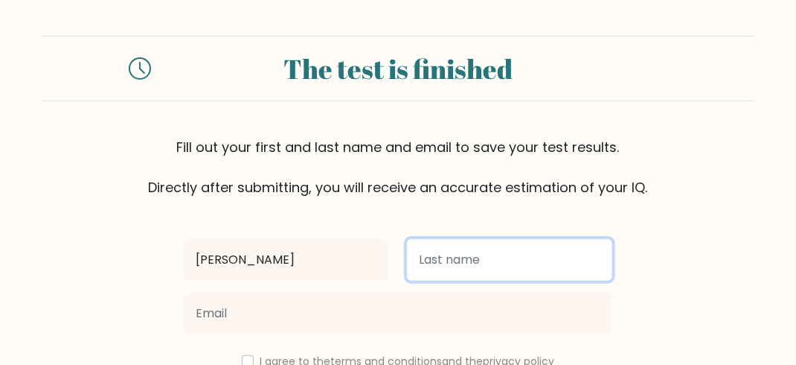
click at [436, 263] on input "text" at bounding box center [509, 260] width 205 height 42
type input "[PERSON_NAME]"
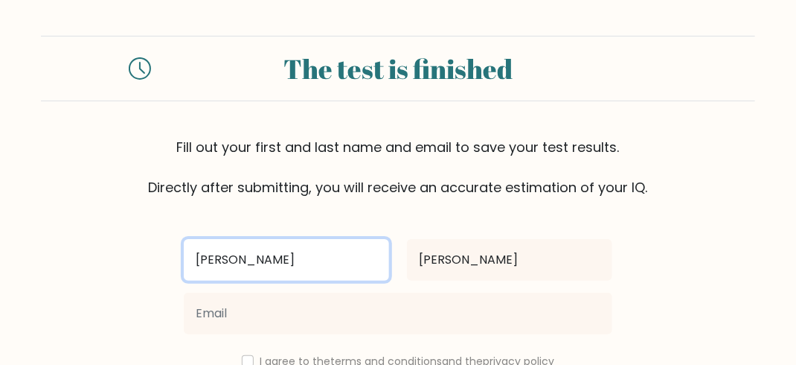
click at [342, 261] on input "[PERSON_NAME]" at bounding box center [286, 260] width 205 height 42
click at [319, 252] on input "[PERSON_NAME] S" at bounding box center [286, 260] width 205 height 42
click at [318, 261] on input "[PERSON_NAME] S" at bounding box center [286, 260] width 205 height 42
click at [304, 262] on input "[PERSON_NAME] S" at bounding box center [286, 260] width 205 height 42
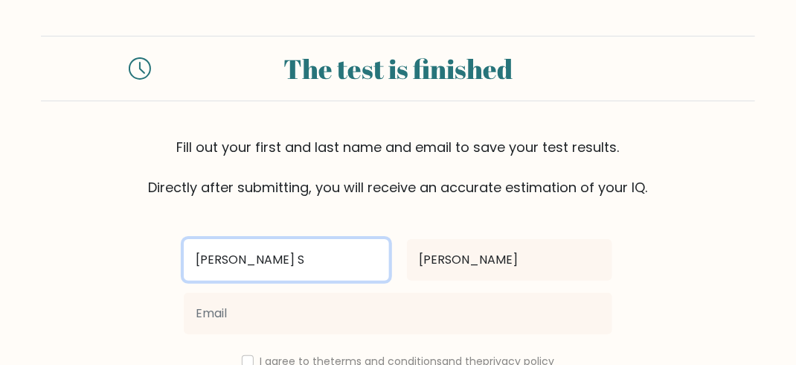
click at [304, 257] on input "[PERSON_NAME] S" at bounding box center [286, 260] width 205 height 42
type input "[PERSON_NAME]"
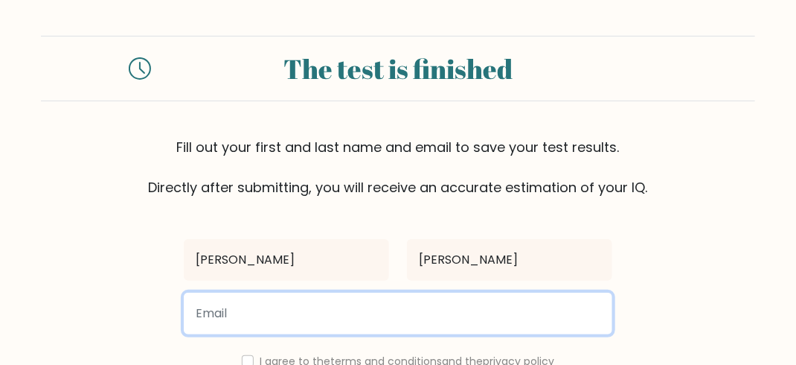
click at [502, 319] on input "email" at bounding box center [398, 313] width 429 height 42
type input "[EMAIL_ADDRESS][DOMAIN_NAME]"
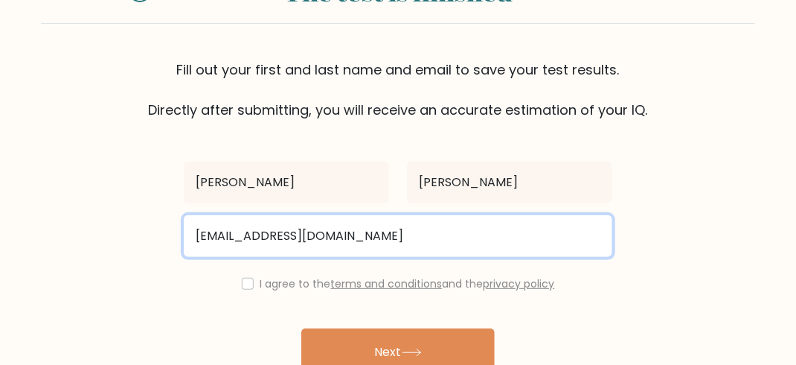
scroll to position [149, 0]
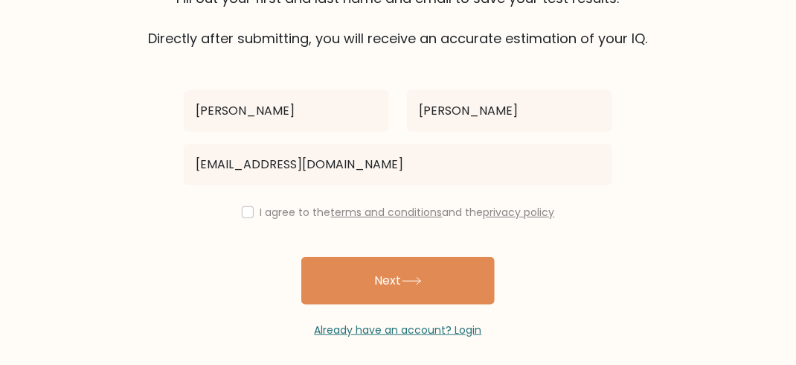
click at [241, 219] on div "I agree to the terms and conditions and the privacy policy" at bounding box center [398, 212] width 446 height 18
click at [250, 213] on div "I agree to the terms and conditions and the privacy policy" at bounding box center [398, 212] width 446 height 18
click at [244, 214] on input "checkbox" at bounding box center [248, 212] width 12 height 12
checkbox input "true"
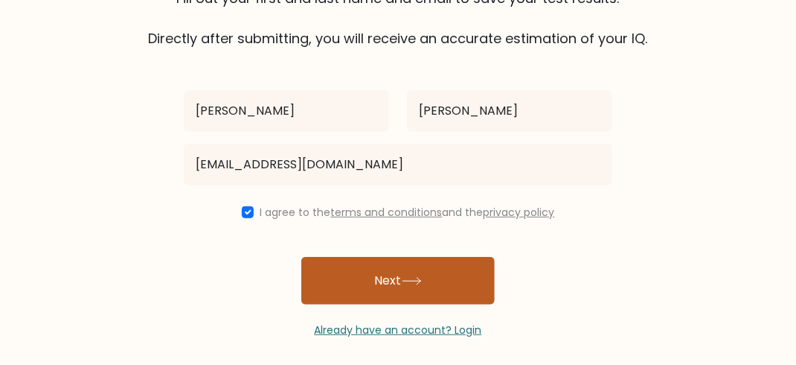
click at [430, 290] on button "Next" at bounding box center [397, 281] width 193 height 48
